Goal: Find specific page/section

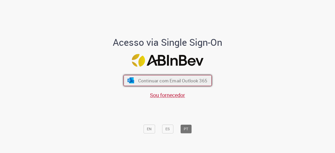
click at [166, 83] on span "Continuar com Email Outlook 365" at bounding box center [172, 81] width 69 height 6
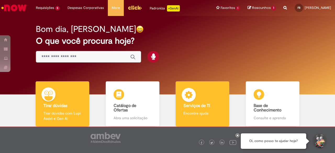
click at [194, 98] on img at bounding box center [189, 96] width 16 height 16
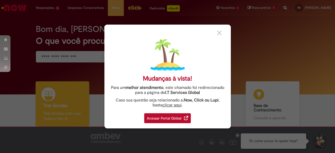
click at [163, 116] on div "Acessar Portal Global" at bounding box center [167, 118] width 47 height 10
